Goal: Information Seeking & Learning: Find specific fact

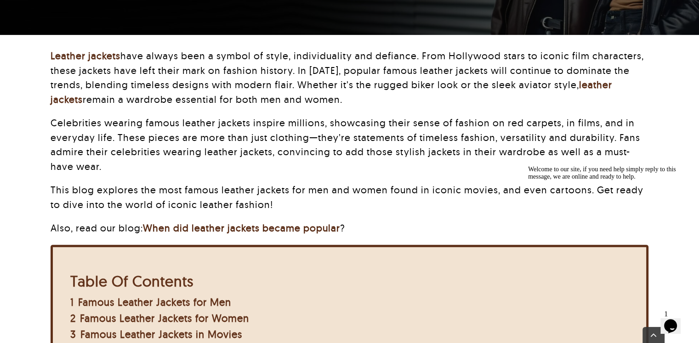
scroll to position [368, 0]
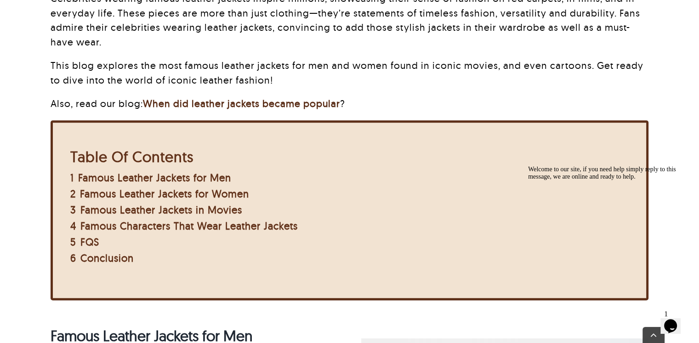
drag, startPoint x: 678, startPoint y: 230, endPoint x: 1112, endPoint y: 384, distance: 460.0
click at [528, 166] on icon "Chat attention grabber" at bounding box center [528, 166] width 0 height 0
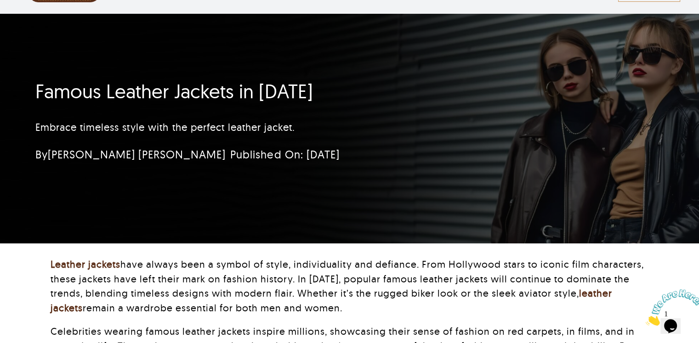
scroll to position [0, 0]
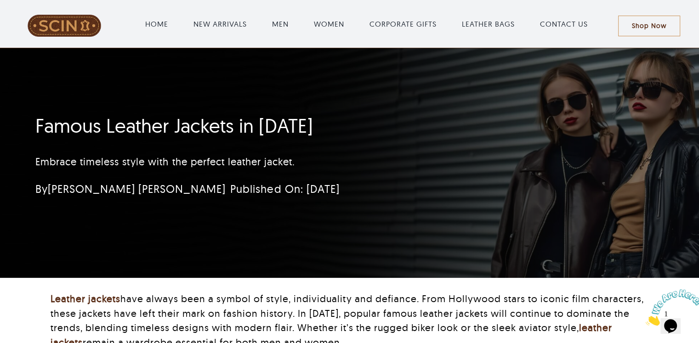
click at [58, 28] on span at bounding box center [64, 26] width 101 height 22
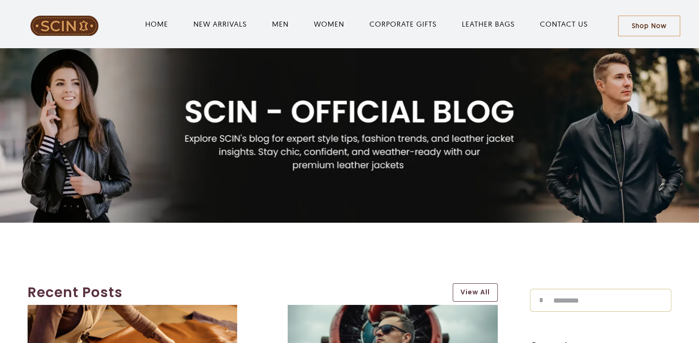
click at [567, 302] on input "Search for:" at bounding box center [601, 300] width 142 height 23
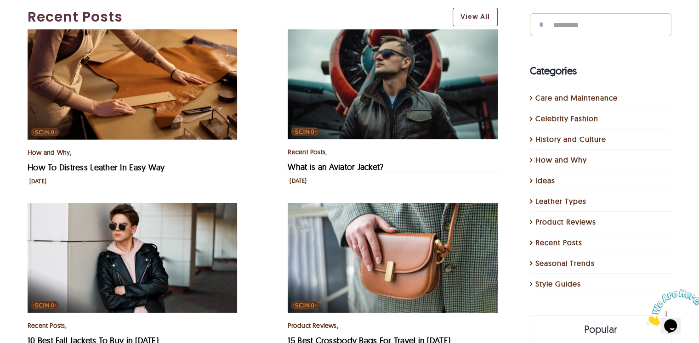
scroll to position [138, 0]
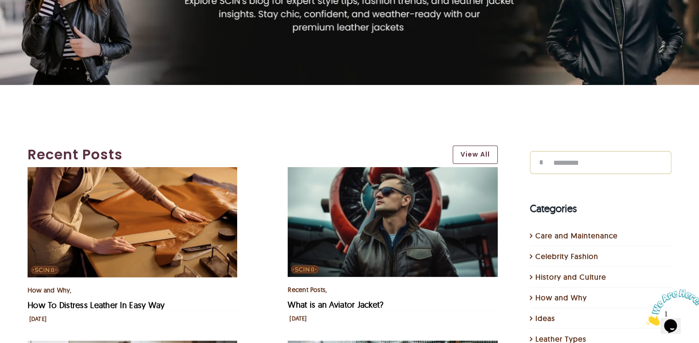
click at [589, 166] on input "Search for:" at bounding box center [601, 162] width 142 height 23
type input "****"
click at [530, 151] on input "*" at bounding box center [541, 162] width 23 height 23
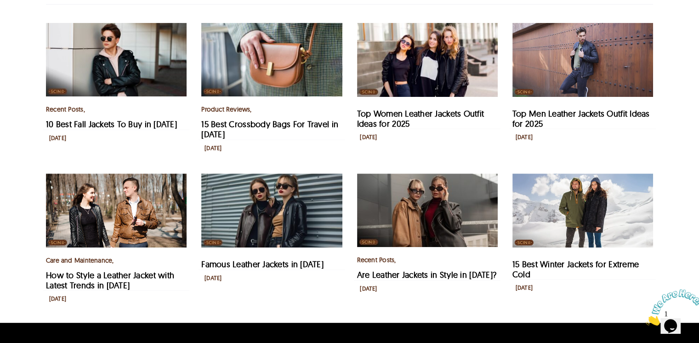
scroll to position [230, 0]
